Goal: Task Accomplishment & Management: Manage account settings

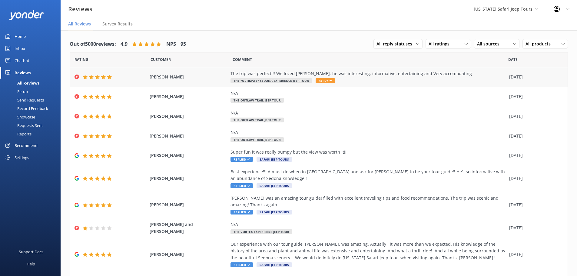
click at [198, 81] on div "[PERSON_NAME] The trip was perfect!!! We loved [PERSON_NAME]. he was interestin…" at bounding box center [319, 77] width 498 height 20
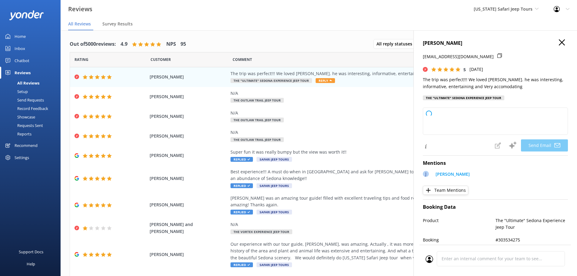
click at [350, 25] on nav "All Reviews Survey Results" at bounding box center [319, 24] width 516 height 12
type textarea "[PERSON_NAME], thanks so much for the awesome review! We’re thrilled you had a …"
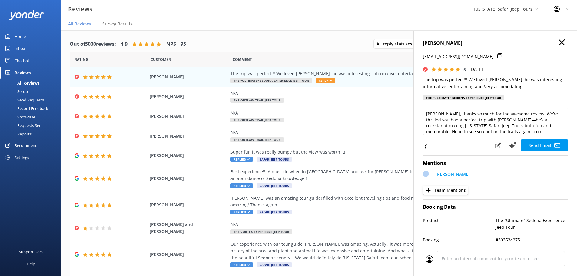
click at [559, 40] on icon "button" at bounding box center [562, 42] width 6 height 6
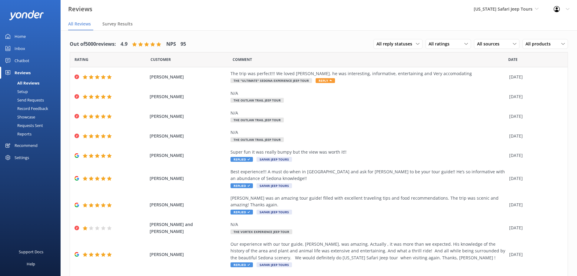
click at [478, 30] on nav "All Reviews Survey Results" at bounding box center [319, 24] width 516 height 12
click at [513, 8] on span "[US_STATE] Safari Jeep Tours" at bounding box center [503, 9] width 59 height 6
click at [509, 25] on link "[GEOGRAPHIC_DATA]" at bounding box center [496, 25] width 61 height 15
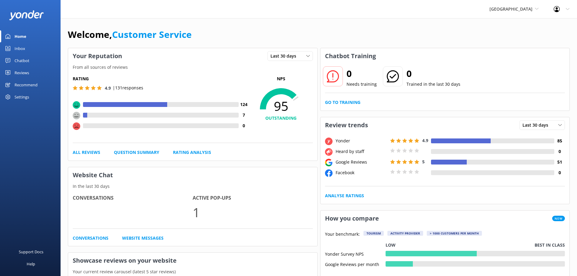
click at [25, 75] on div "Reviews" at bounding box center [22, 73] width 15 height 12
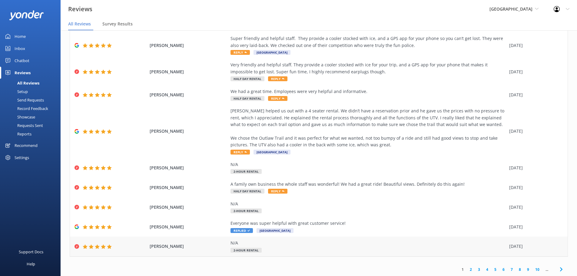
scroll to position [62, 0]
click at [467, 267] on link "2" at bounding box center [471, 269] width 8 height 6
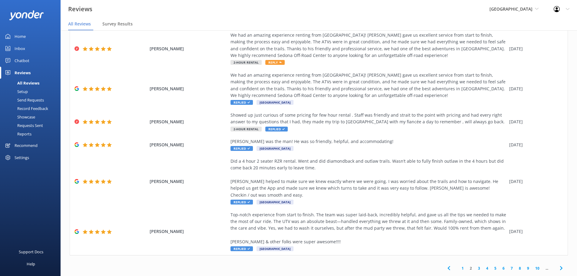
scroll to position [12, 0]
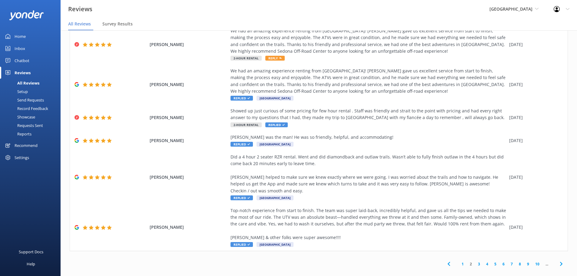
click at [460, 261] on link "1" at bounding box center [463, 264] width 8 height 6
